Goal: Task Accomplishment & Management: Use online tool/utility

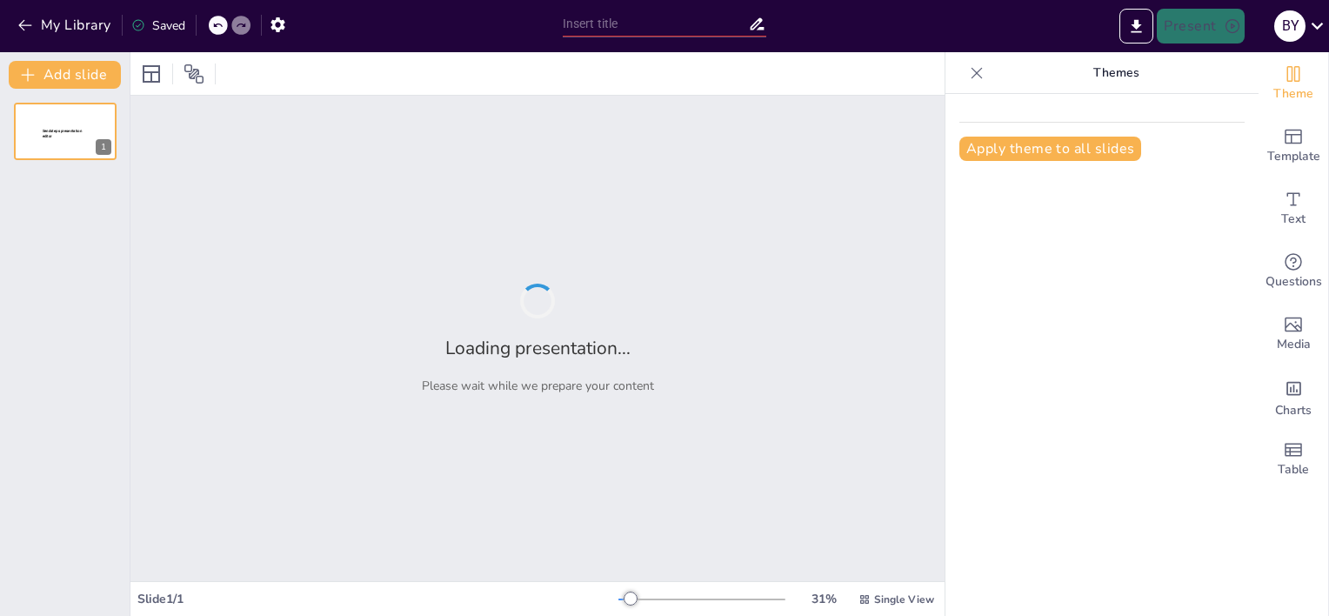
type input "Evidencia de Auditoría: Fundamentos y Requerimientos según la NIA 500"
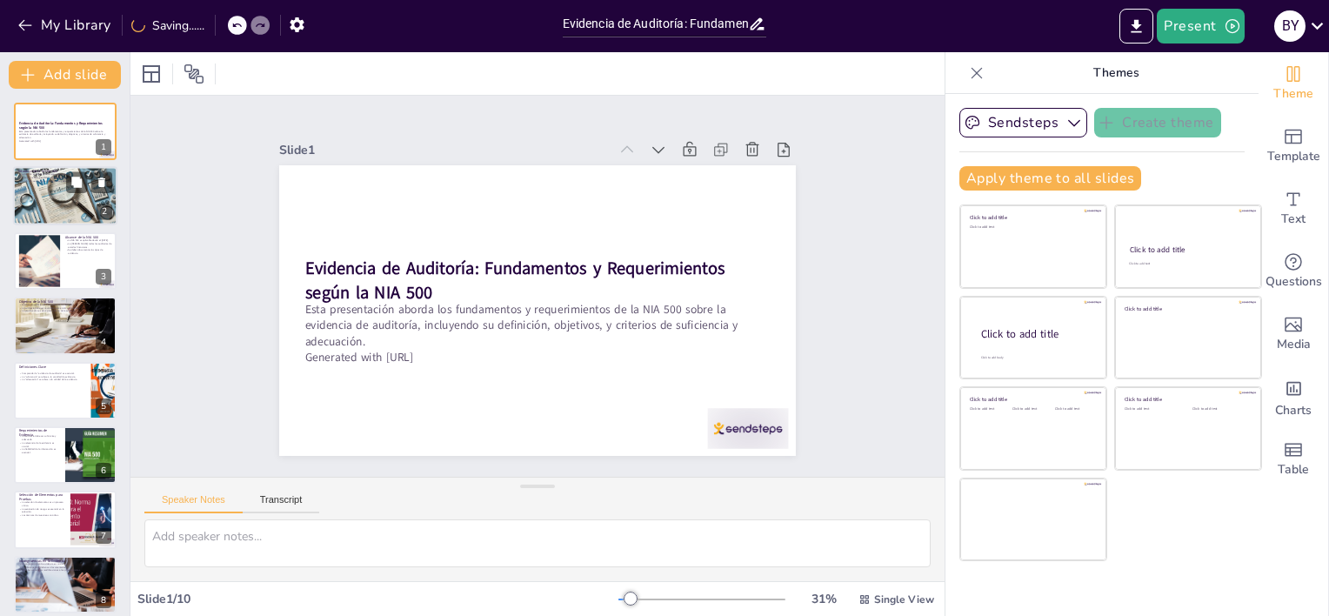
click at [60, 191] on div at bounding box center [65, 196] width 105 height 59
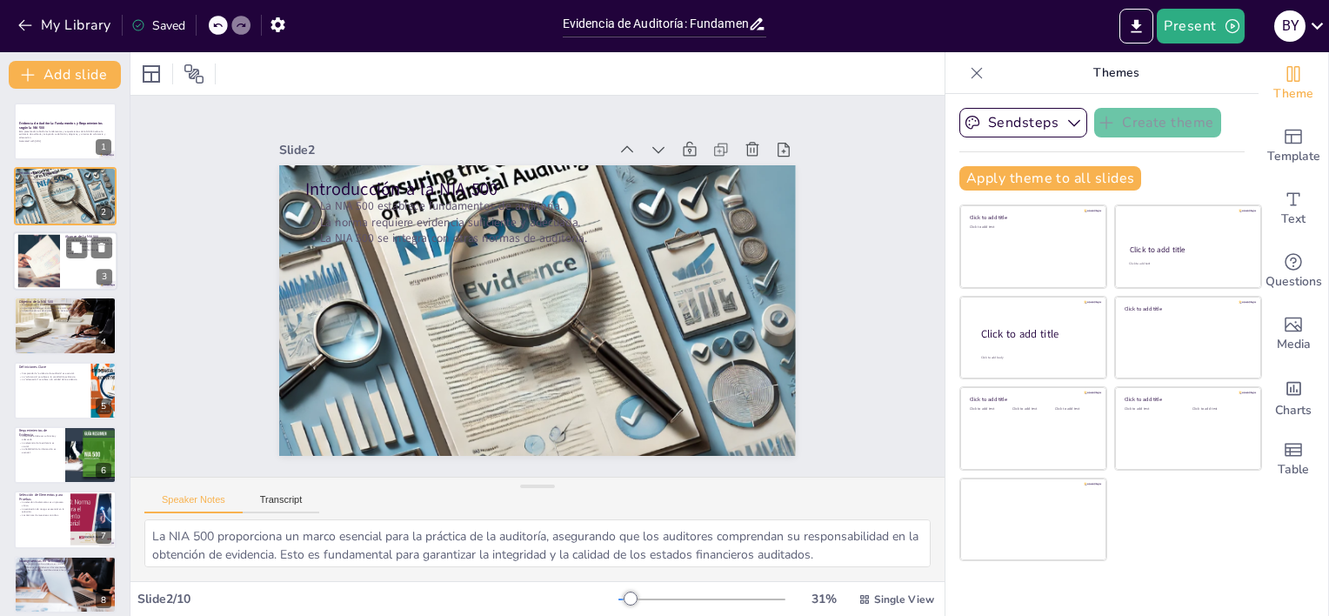
click at [41, 270] on div at bounding box center [38, 260] width 79 height 53
type textarea "La fecha de entrada en vigor de la NIA 500 es crucial para los auditores, ya qu…"
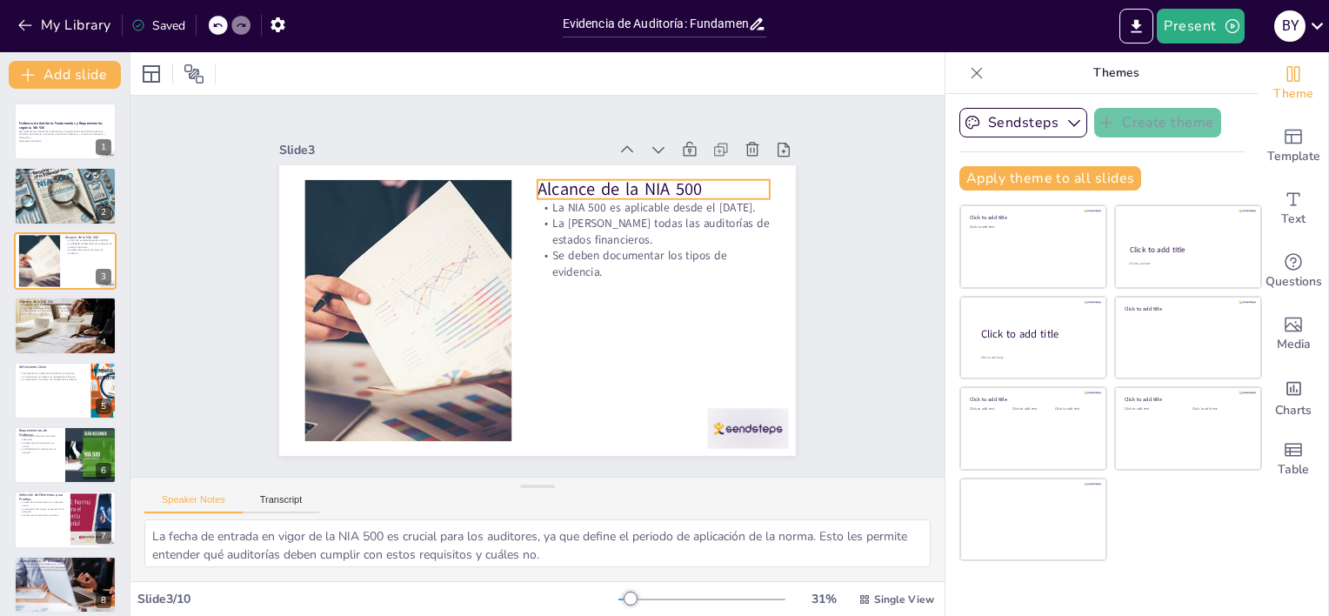
click at [698, 177] on p "Alcance de la NIA 500" at bounding box center [654, 189] width 232 height 24
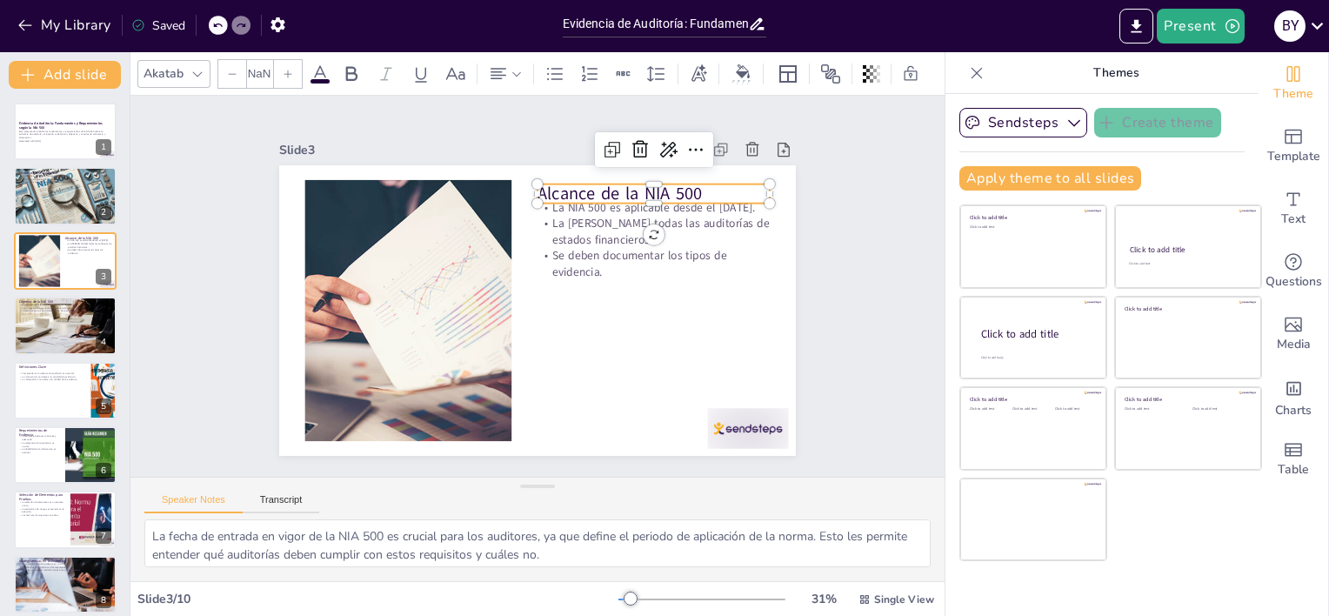
type input "48"
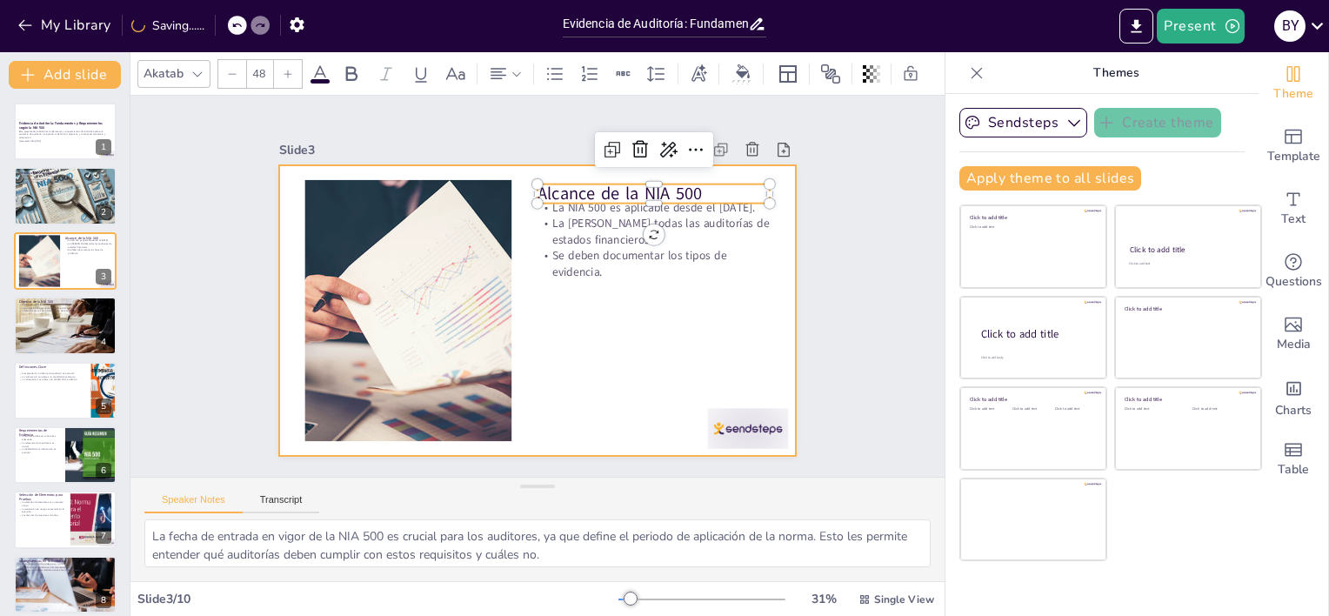
click at [610, 311] on div at bounding box center [537, 310] width 517 height 291
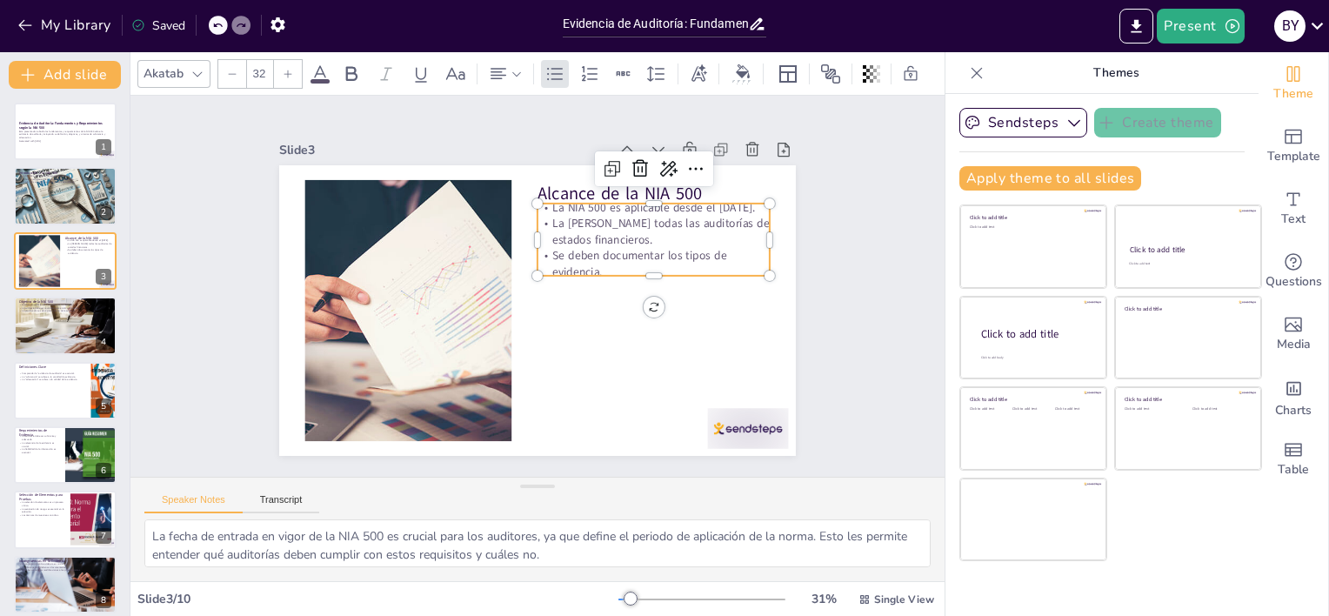
click at [605, 226] on p "La [PERSON_NAME] todas las auditorías de estados financieros." at bounding box center [654, 232] width 232 height 32
click at [576, 200] on p "La NIA 500 es aplicable desde el [DATE]." at bounding box center [661, 220] width 233 height 40
click at [550, 191] on div at bounding box center [654, 197] width 232 height 14
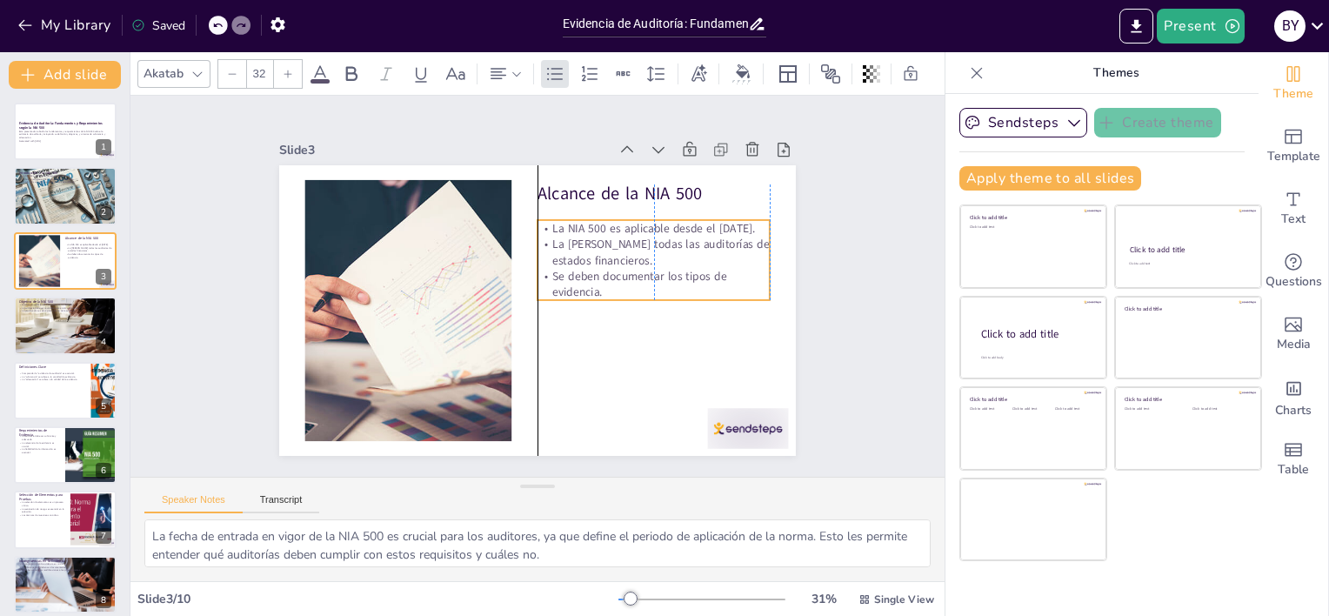
drag, startPoint x: 532, startPoint y: 204, endPoint x: 528, endPoint y: 220, distance: 16.9
click at [543, 220] on p "La NIA 500 es aplicable desde el [DATE]." at bounding box center [659, 240] width 233 height 40
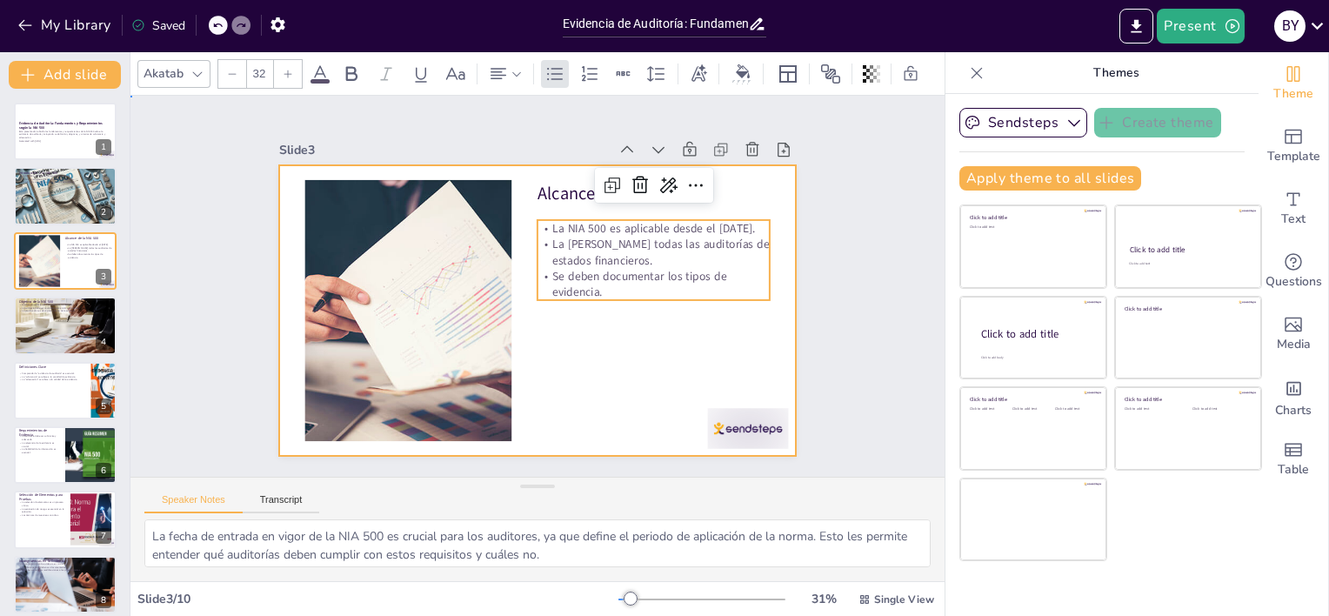
click at [706, 319] on div at bounding box center [535, 310] width 544 height 343
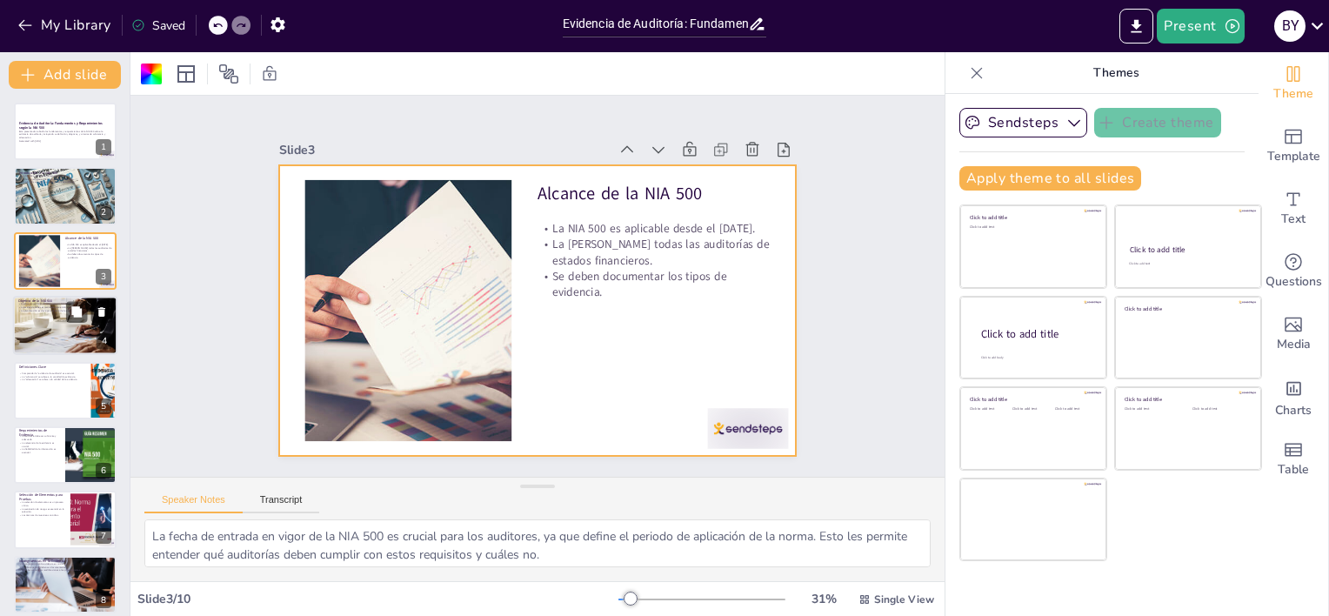
click at [66, 334] on div at bounding box center [65, 325] width 111 height 59
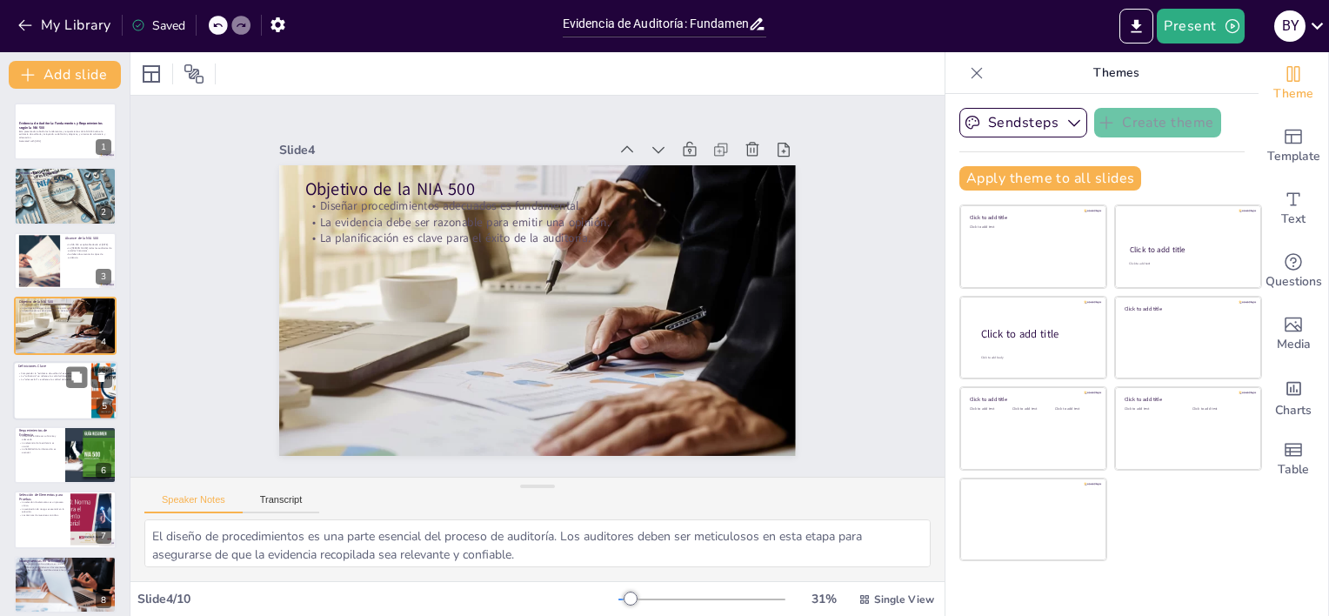
click at [68, 386] on div at bounding box center [65, 390] width 104 height 59
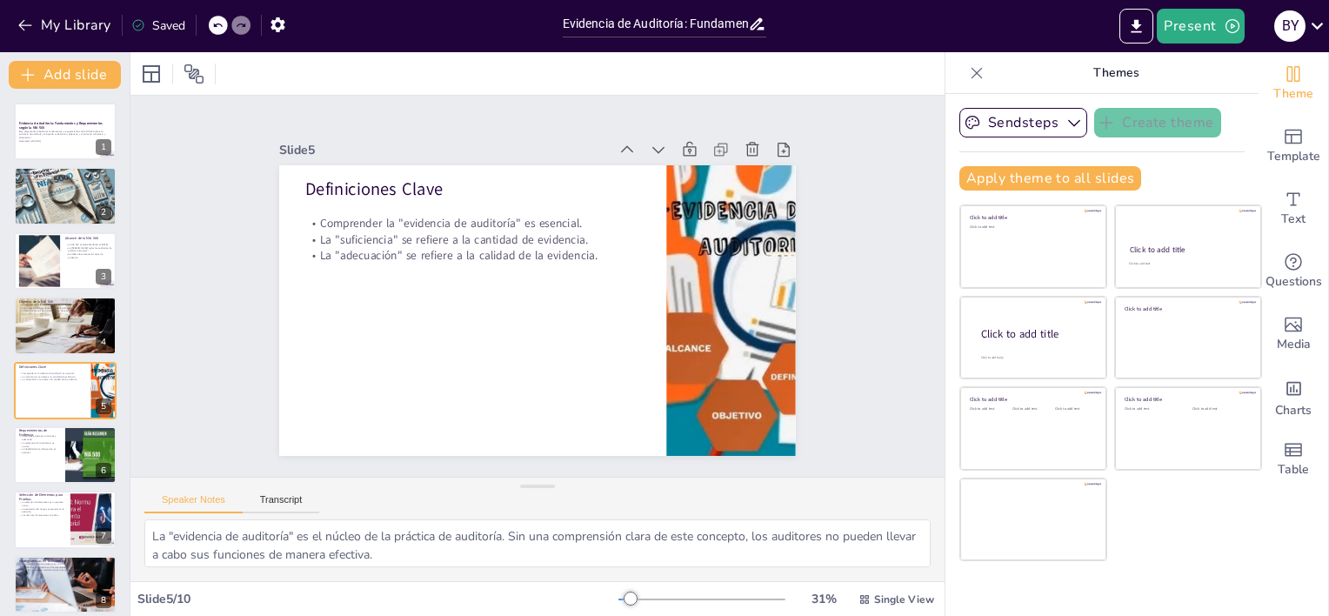
scroll to position [38, 0]
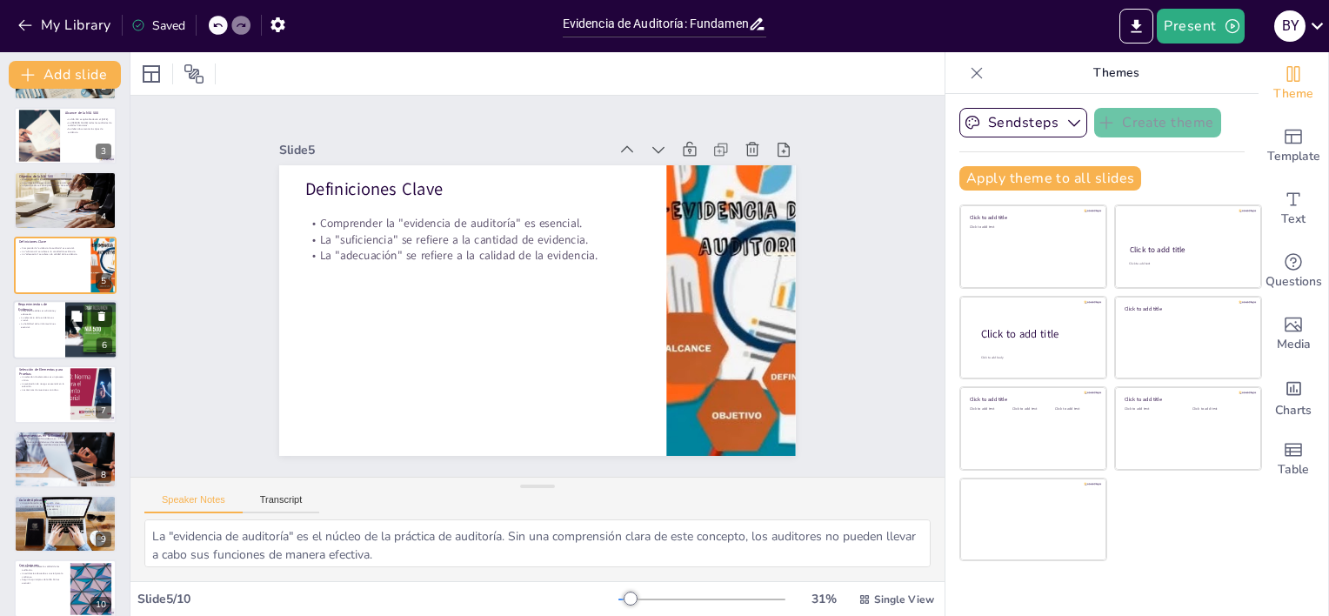
click at [45, 331] on div at bounding box center [65, 329] width 104 height 59
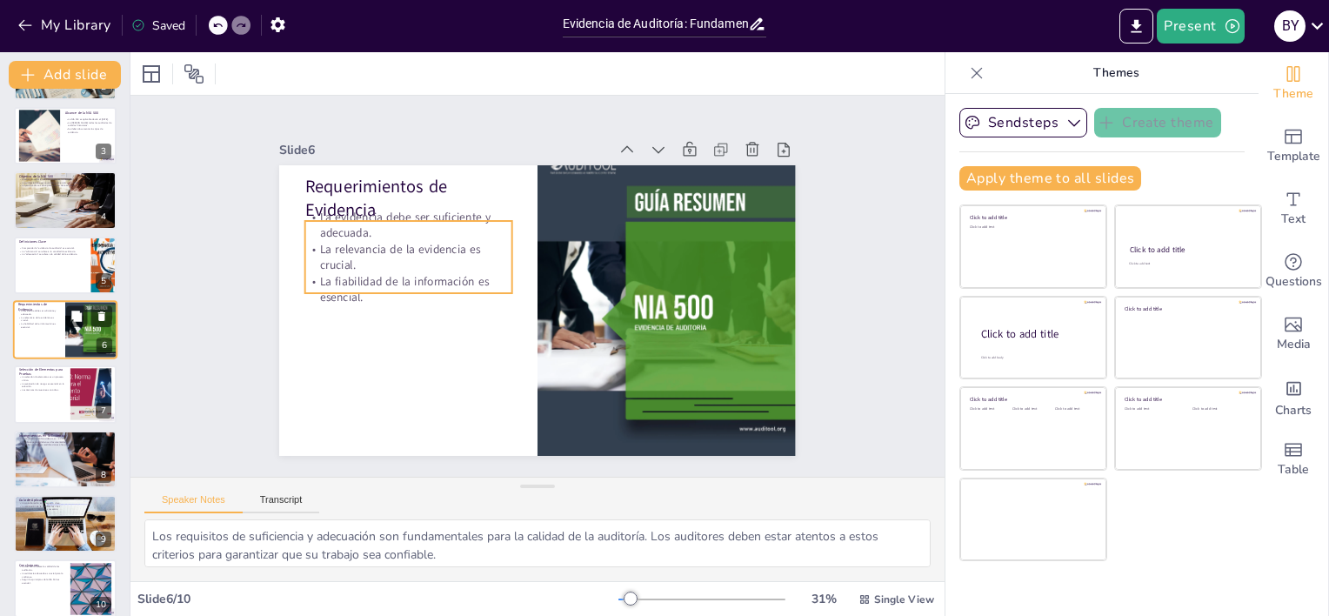
scroll to position [103, 0]
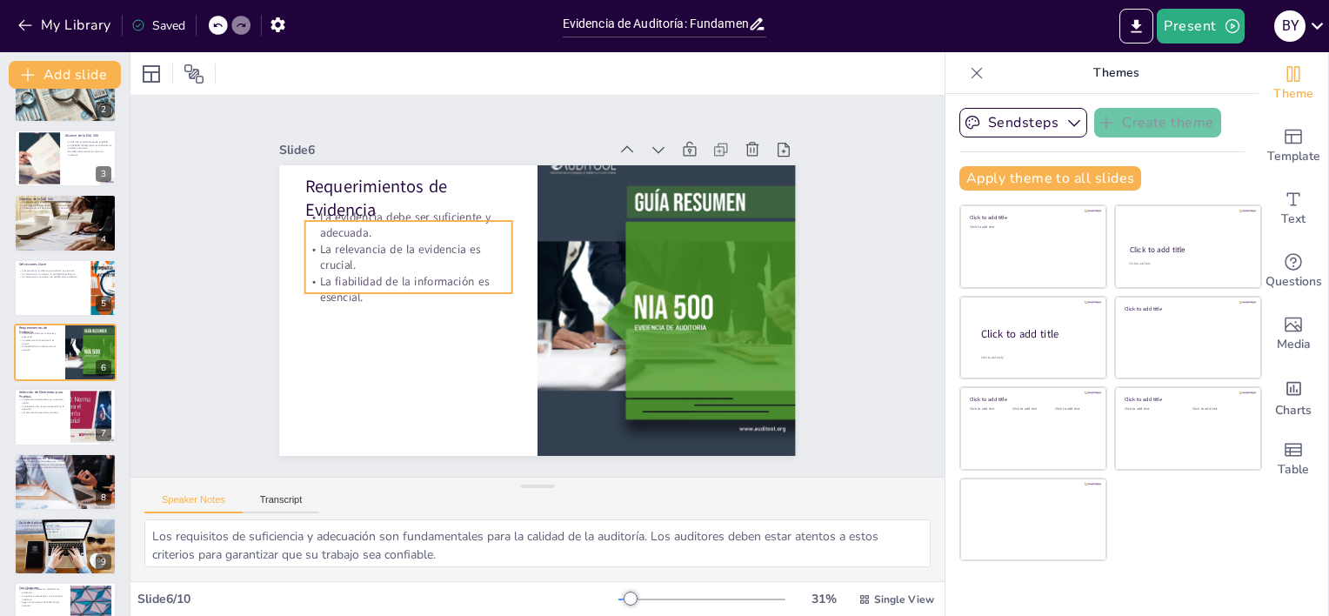
click at [344, 222] on p "La evidencia debe ser suficiente y adecuada." at bounding box center [423, 200] width 209 height 75
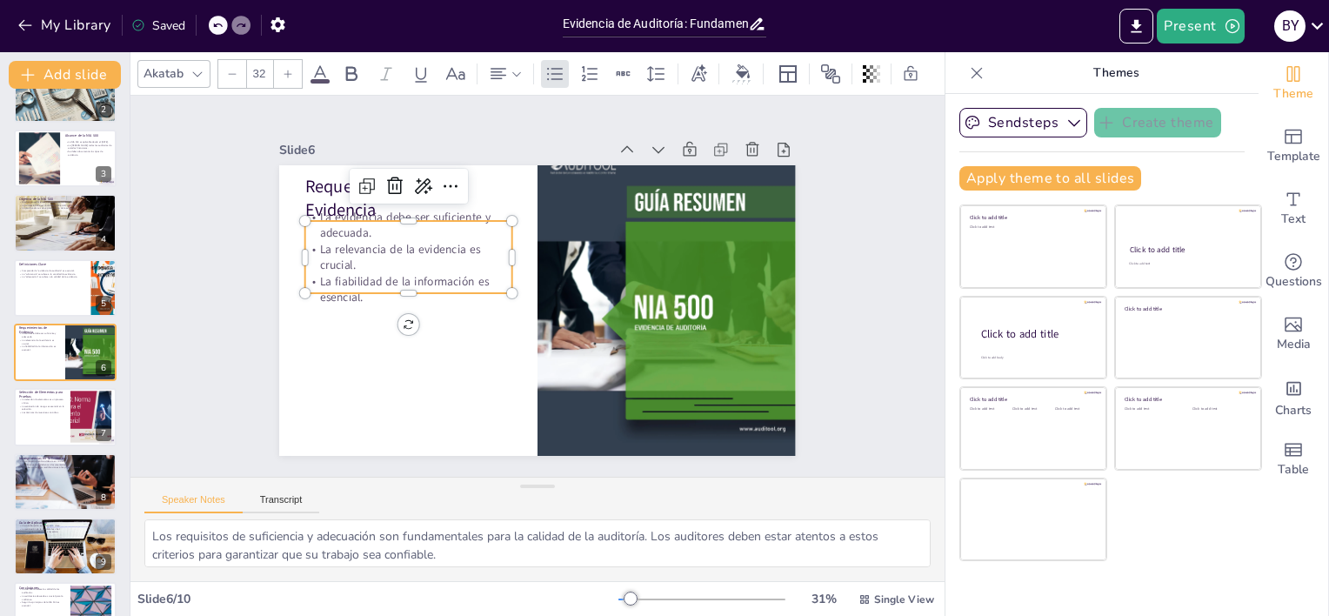
click at [345, 206] on p "La evidencia debe ser suficiente y adecuada." at bounding box center [423, 200] width 209 height 74
click at [384, 209] on div at bounding box center [408, 214] width 207 height 14
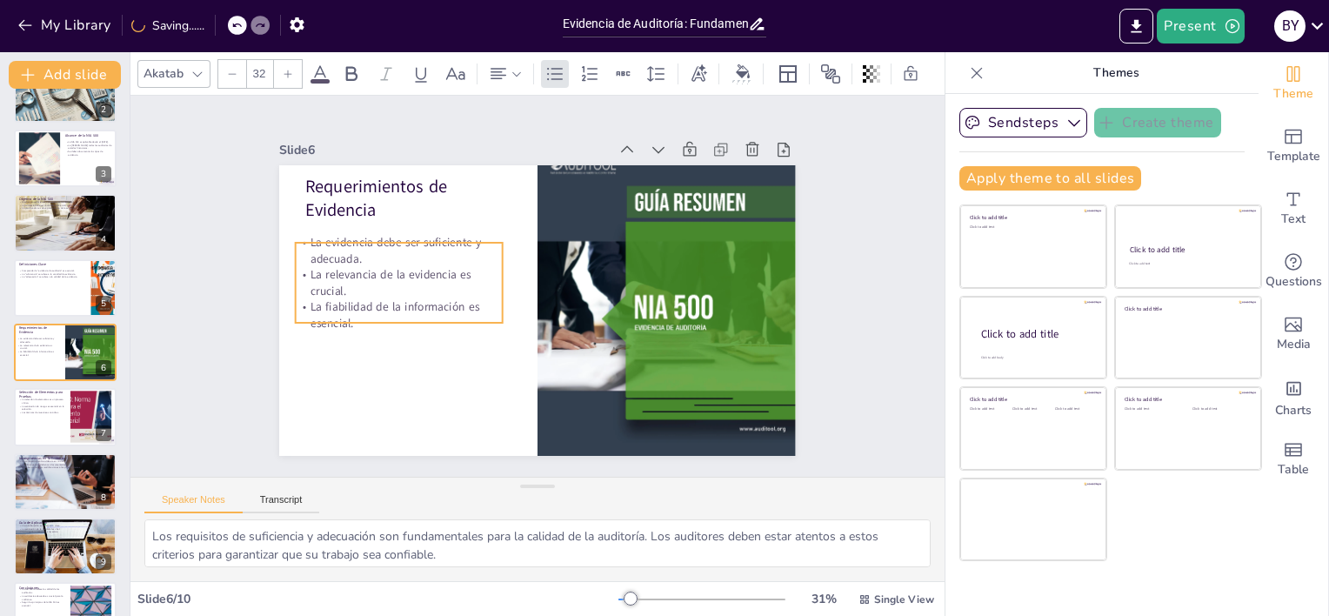
drag, startPoint x: 324, startPoint y: 225, endPoint x: 314, endPoint y: 247, distance: 23.8
click at [314, 247] on p "La evidencia debe ser suficiente y adecuada." at bounding box center [399, 251] width 207 height 32
click at [871, 237] on div "Slide 1 Evidencia de Auditoría: Fundamentos y Requerimientos según la NIA 500 E…" at bounding box center [537, 286] width 814 height 381
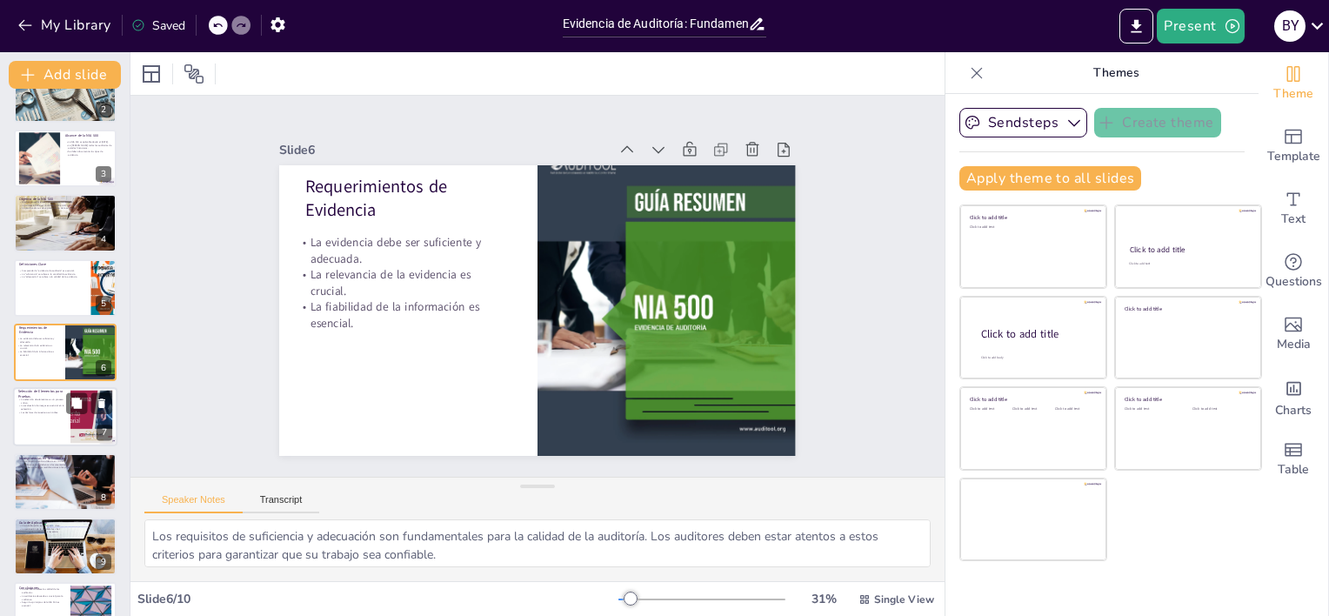
click at [24, 427] on div at bounding box center [65, 417] width 104 height 59
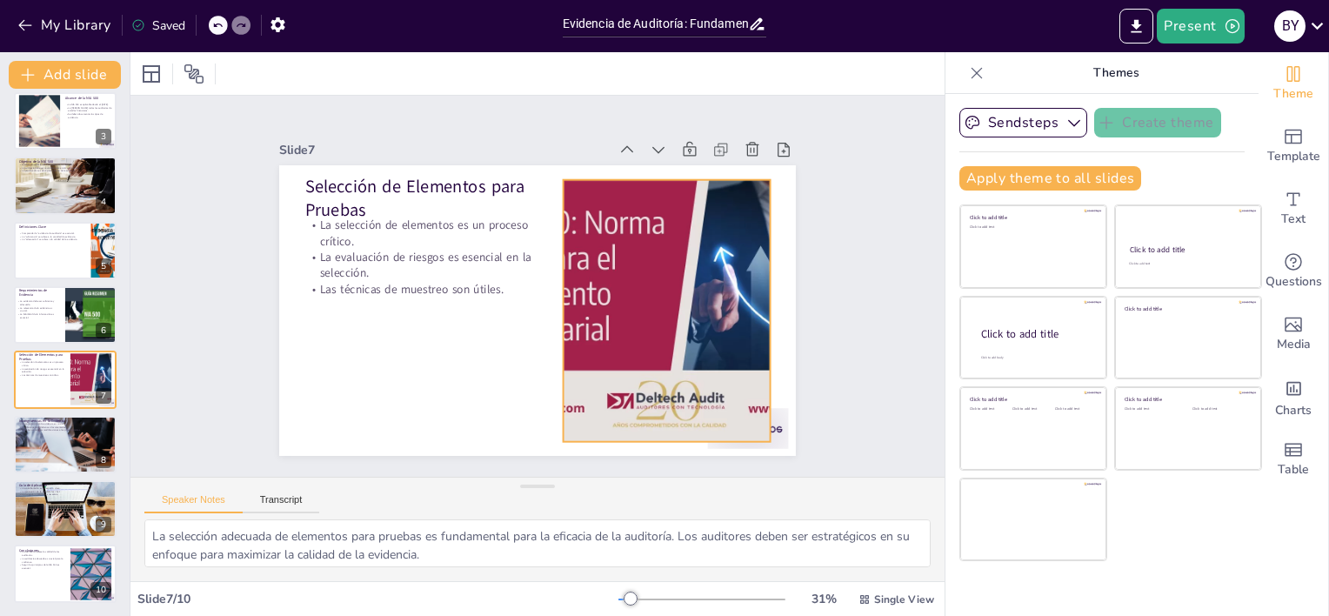
click at [605, 268] on div at bounding box center [667, 311] width 490 height 262
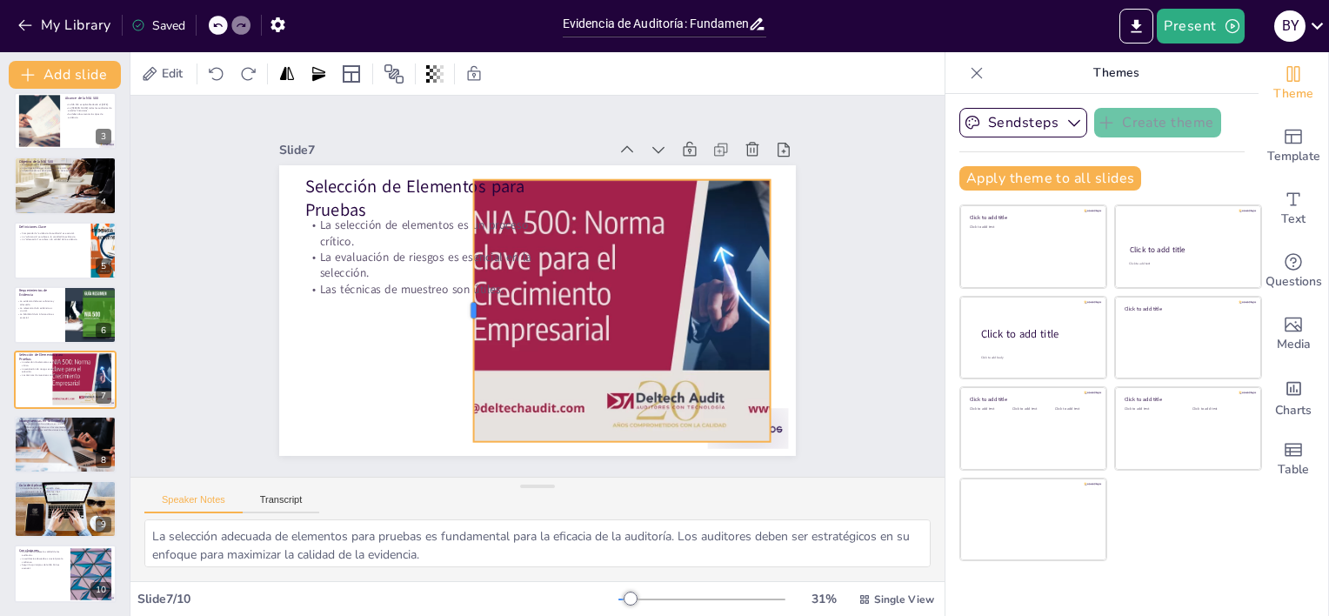
drag, startPoint x: 518, startPoint y: 302, endPoint x: 457, endPoint y: 284, distance: 64.2
click at [460, 284] on div at bounding box center [467, 311] width 14 height 262
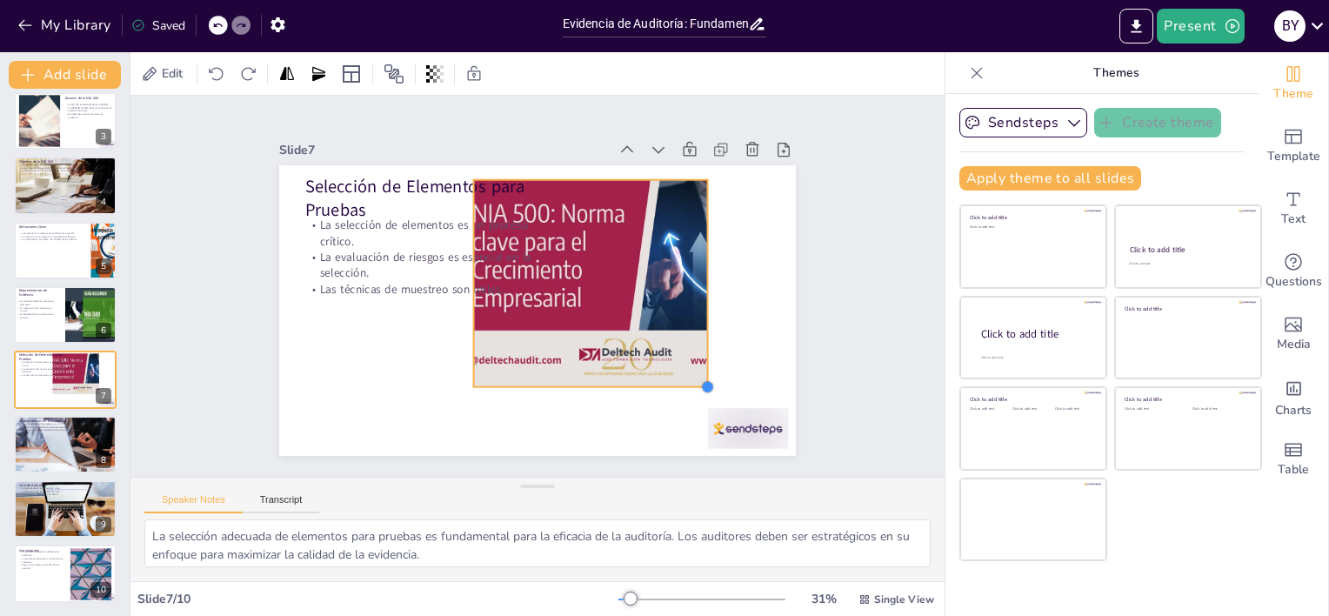
drag, startPoint x: 755, startPoint y: 434, endPoint x: 689, endPoint y: 379, distance: 85.9
click at [701, 379] on div at bounding box center [708, 386] width 14 height 14
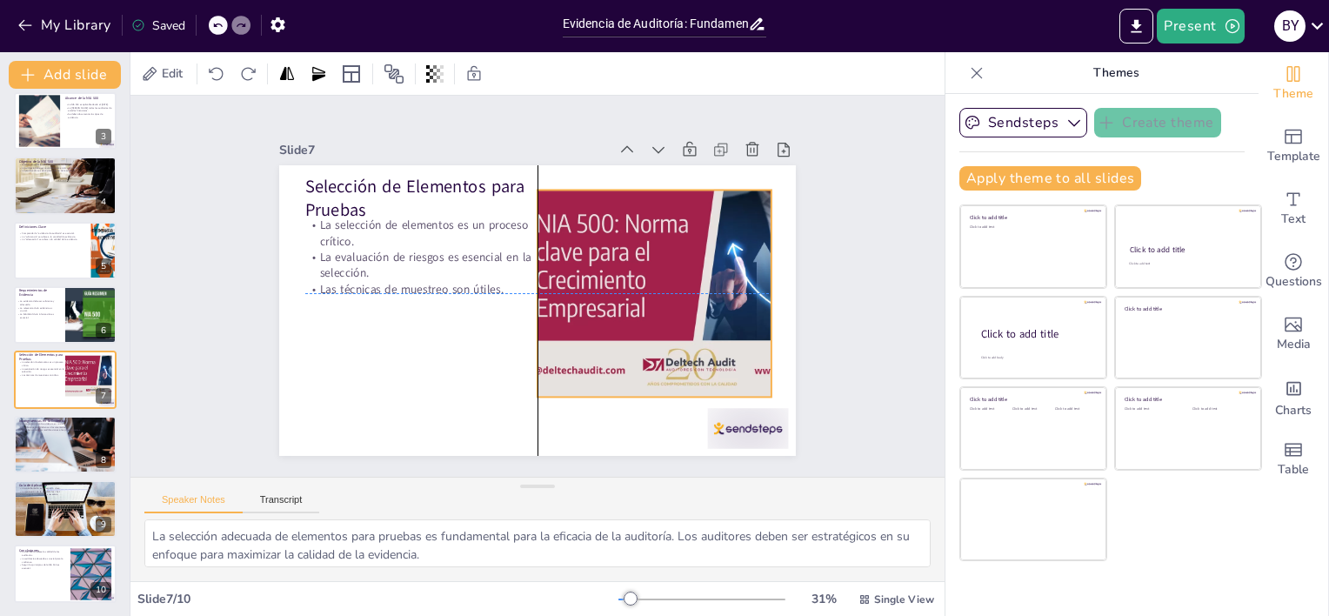
drag, startPoint x: 621, startPoint y: 305, endPoint x: 682, endPoint y: 312, distance: 61.3
click at [682, 312] on div at bounding box center [690, 293] width 387 height 207
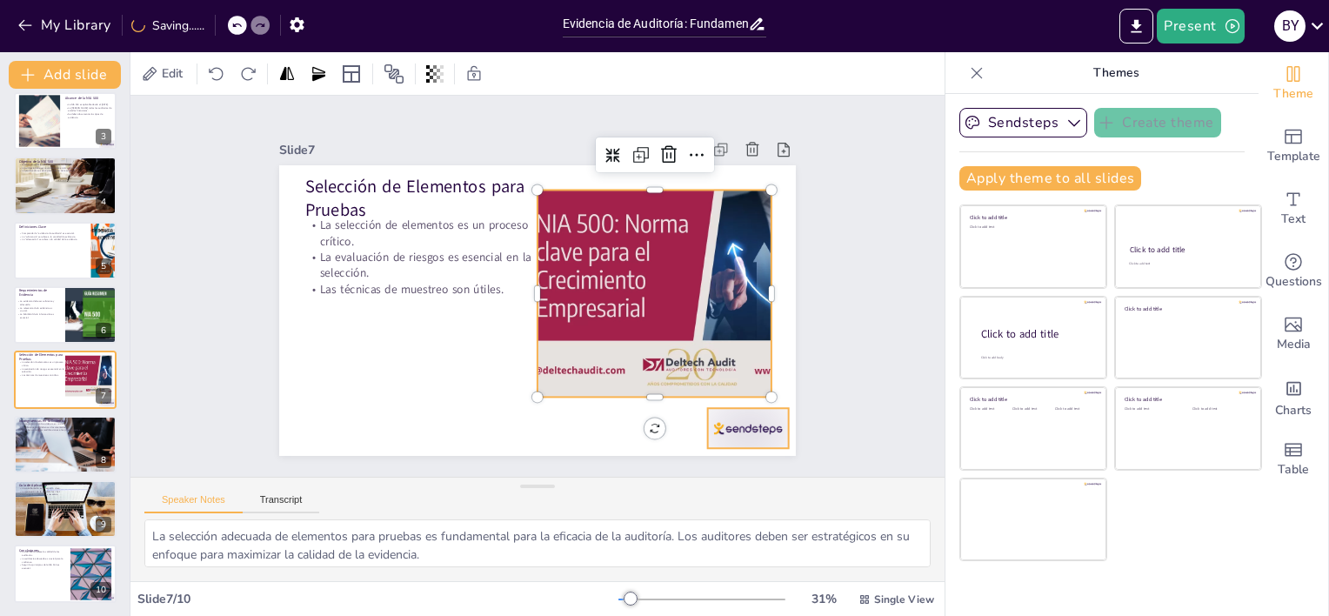
click at [717, 421] on div at bounding box center [748, 428] width 81 height 40
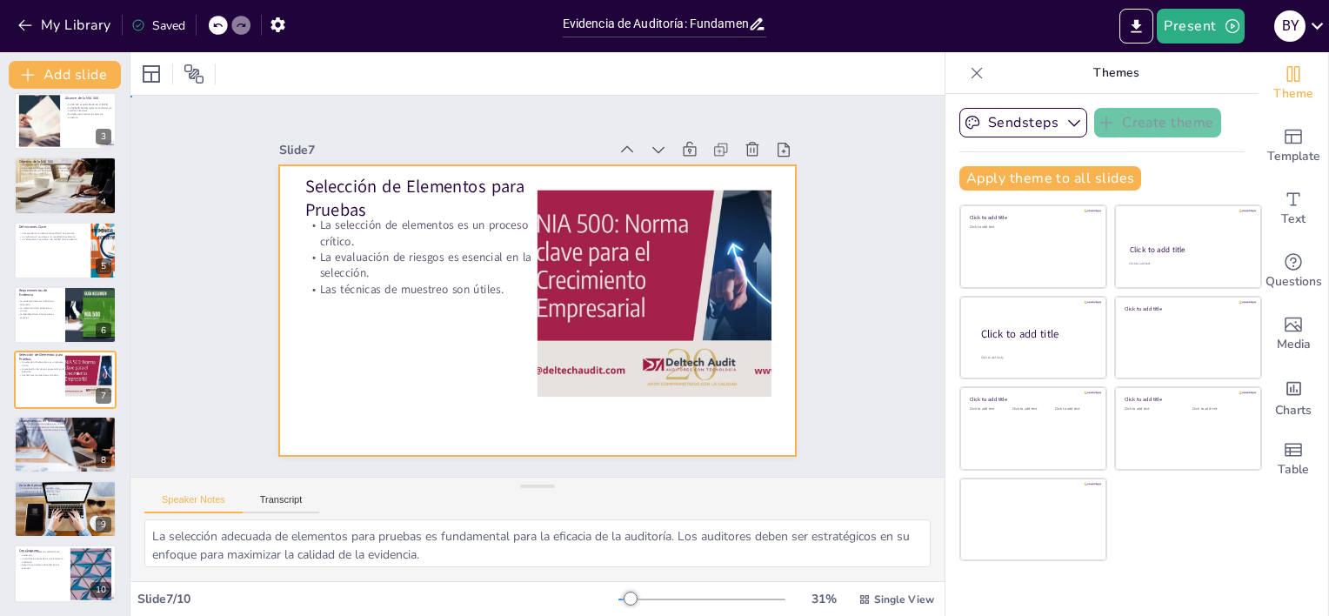
click at [347, 355] on div at bounding box center [535, 310] width 544 height 343
click at [58, 441] on div at bounding box center [65, 444] width 128 height 59
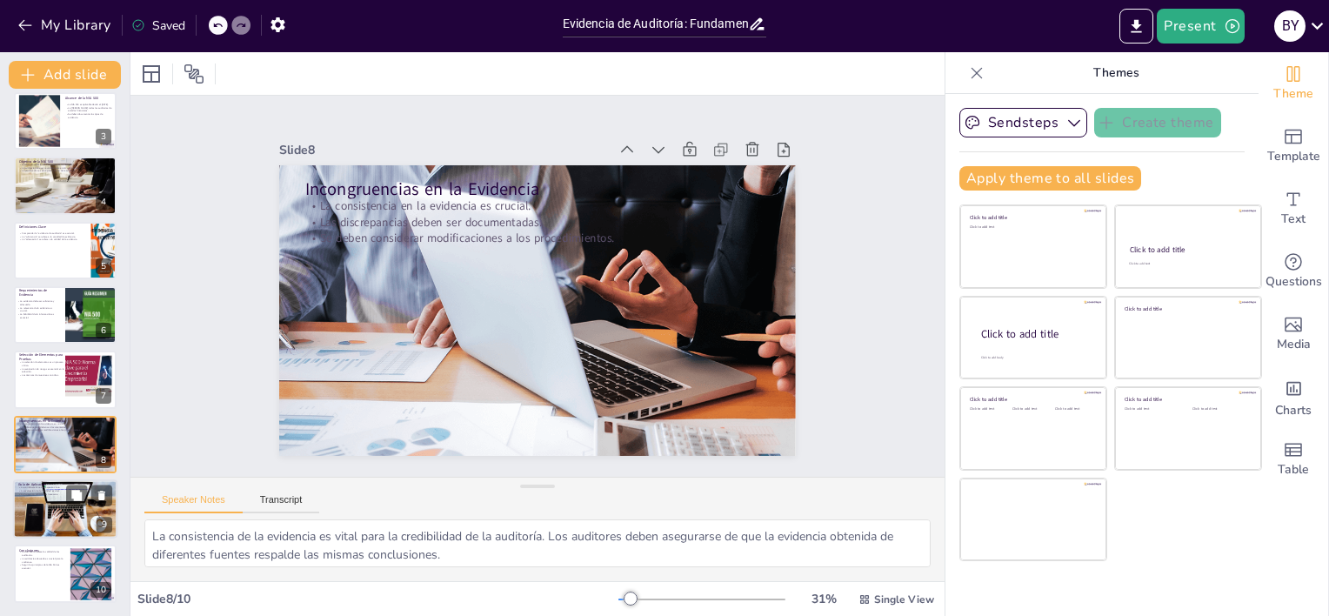
click at [57, 480] on div at bounding box center [65, 509] width 104 height 64
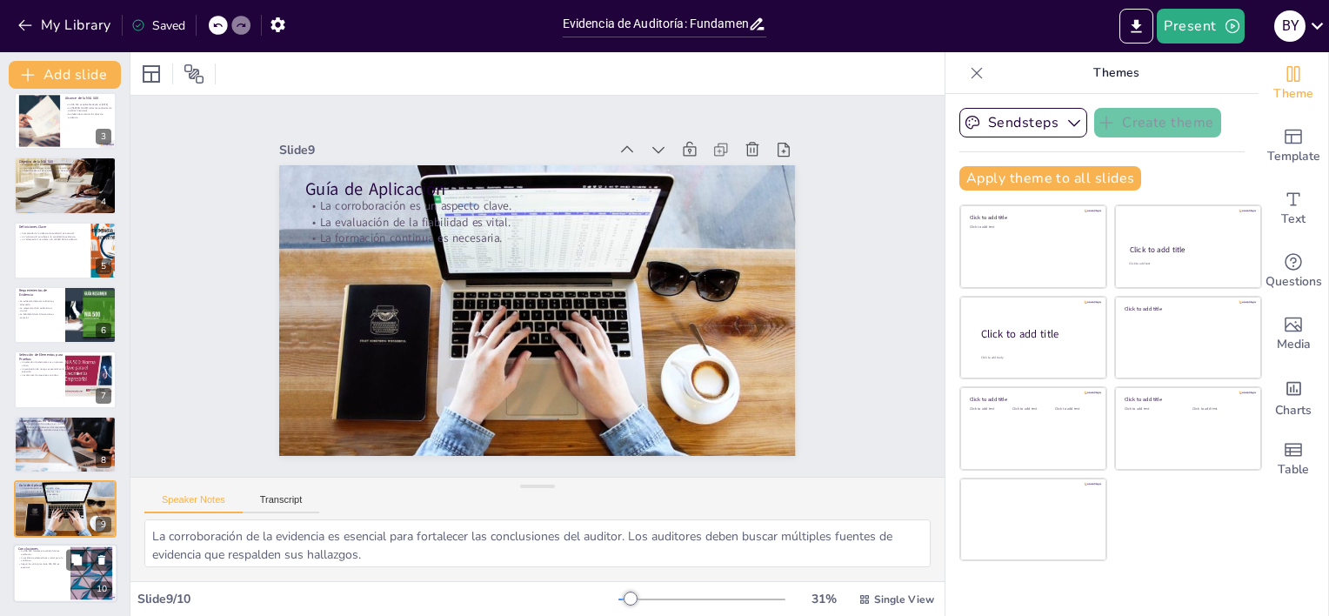
click at [54, 578] on div at bounding box center [65, 574] width 104 height 59
type textarea "La calidad de las auditorías es fundamental para la confianza del público en lo…"
